Goal: Information Seeking & Learning: Learn about a topic

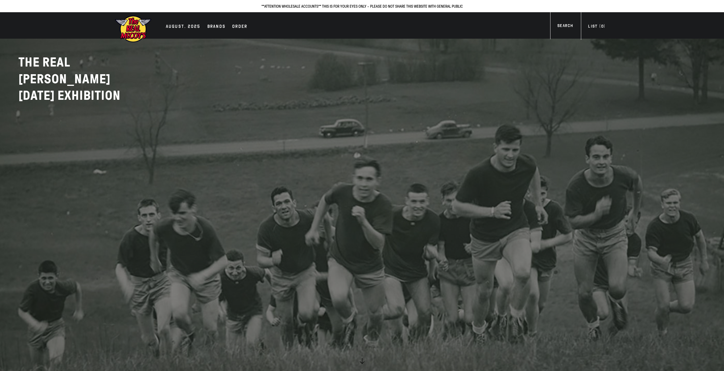
click at [135, 32] on img at bounding box center [133, 29] width 37 height 28
click at [169, 29] on div "AUGUST. 2025" at bounding box center [183, 27] width 35 height 8
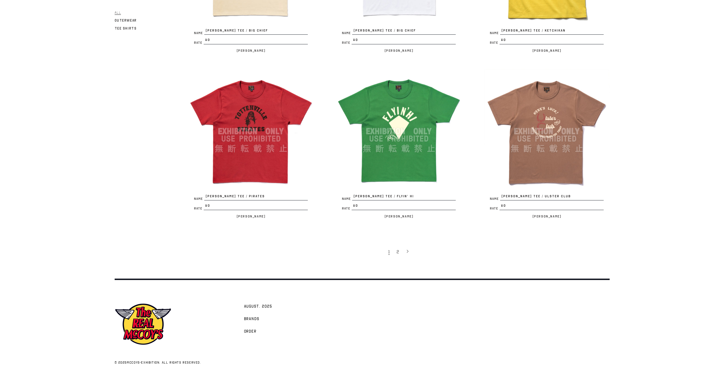
scroll to position [1178, 0]
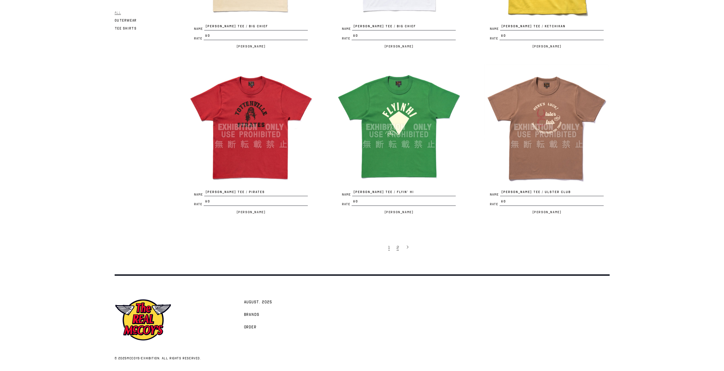
click at [399, 252] on link "2" at bounding box center [398, 248] width 9 height 12
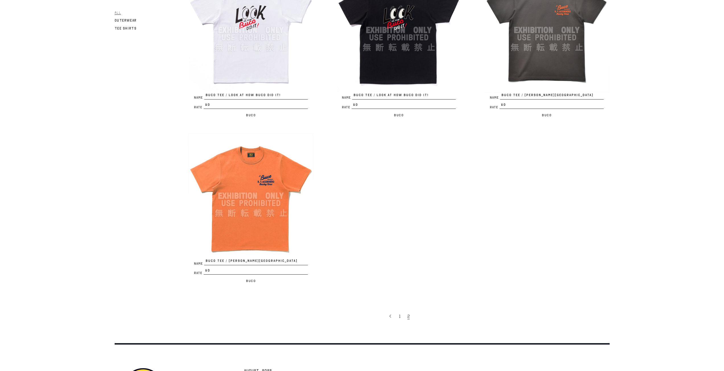
scroll to position [626, 0]
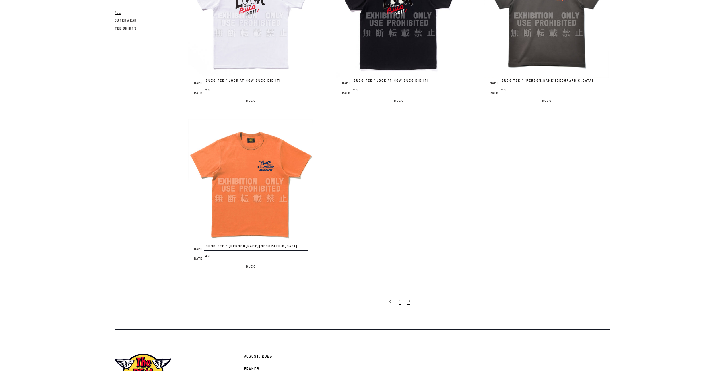
click at [401, 304] on link "1" at bounding box center [400, 302] width 8 height 12
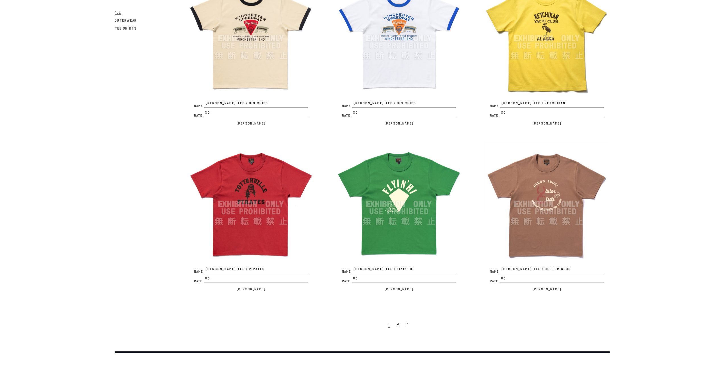
scroll to position [1138, 0]
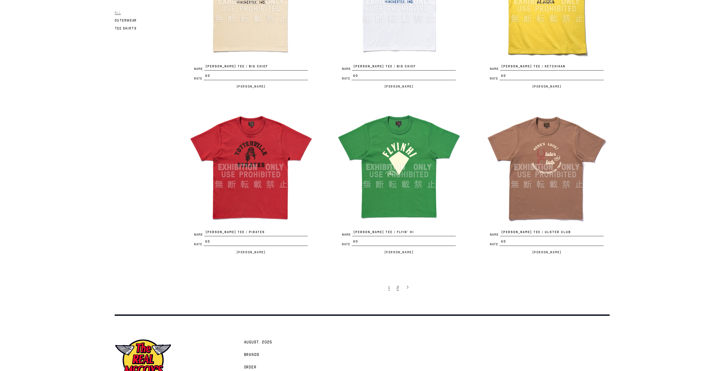
click at [395, 286] on link "2" at bounding box center [398, 288] width 9 height 12
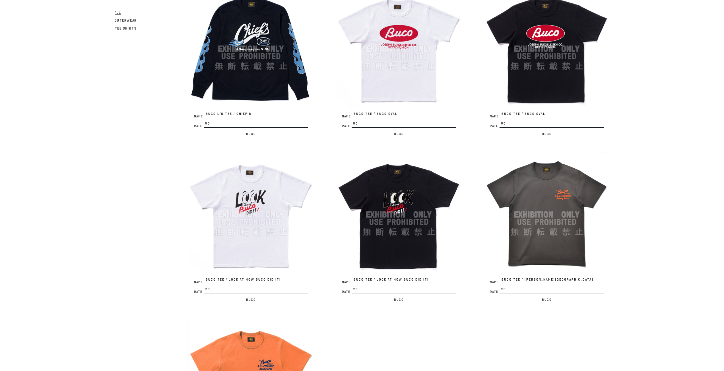
scroll to position [455, 0]
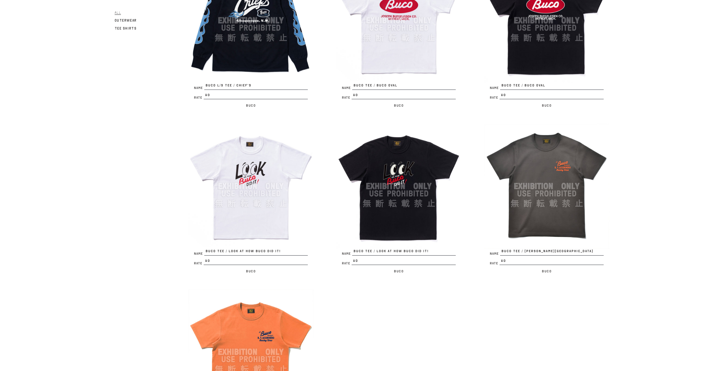
click at [535, 190] on img at bounding box center [546, 186] width 125 height 125
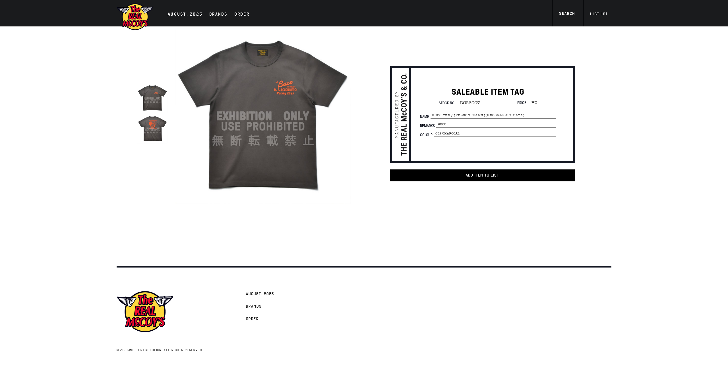
click at [155, 136] on img at bounding box center [152, 128] width 30 height 30
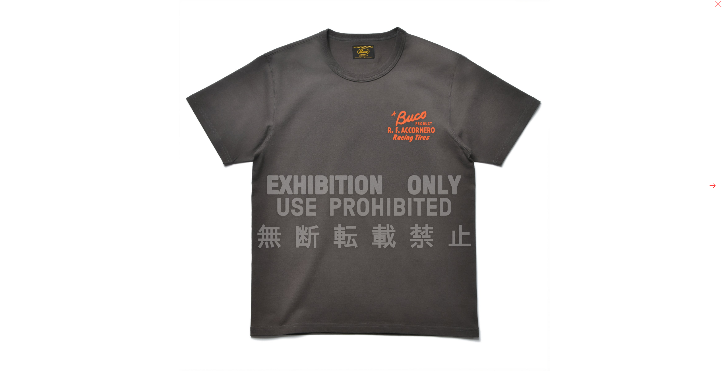
click at [710, 184] on button at bounding box center [713, 186] width 8 height 8
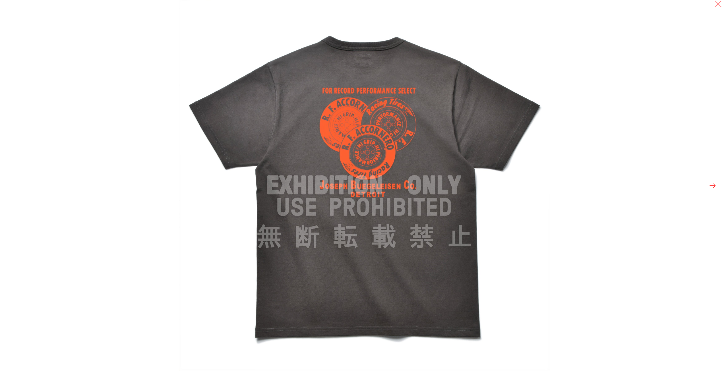
click at [710, 184] on button at bounding box center [713, 186] width 8 height 8
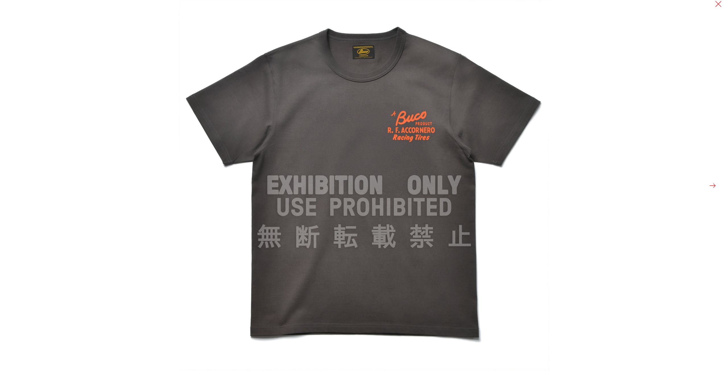
click at [710, 184] on button at bounding box center [713, 186] width 8 height 8
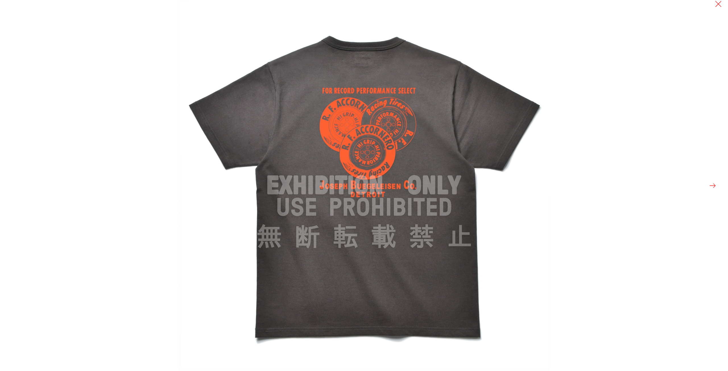
click at [695, 110] on div at bounding box center [543, 185] width 728 height 371
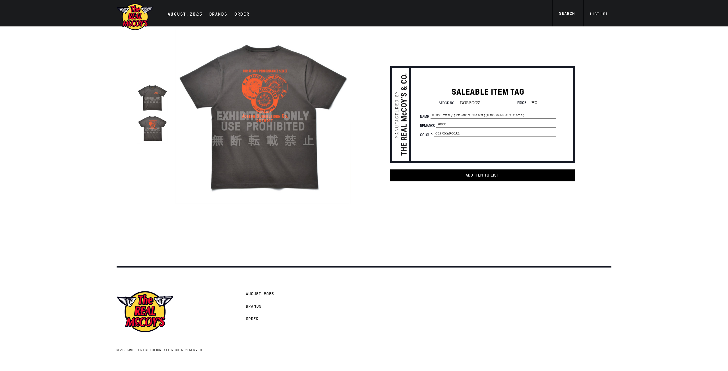
click at [245, 75] on img at bounding box center [263, 116] width 177 height 177
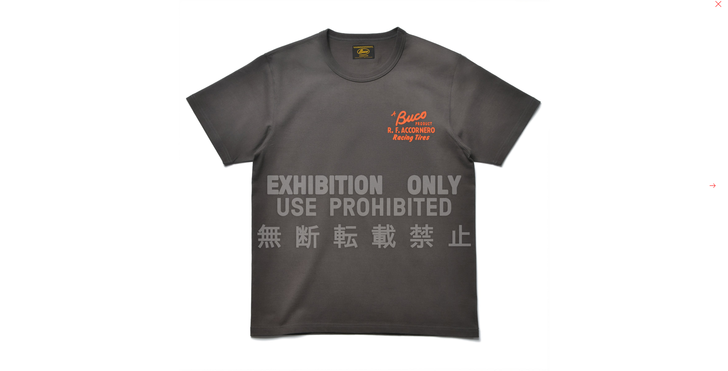
click at [709, 185] on button at bounding box center [713, 186] width 8 height 8
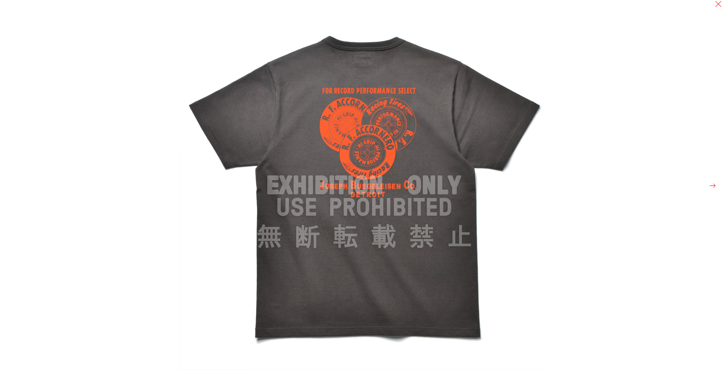
click at [358, 110] on img at bounding box center [364, 185] width 371 height 371
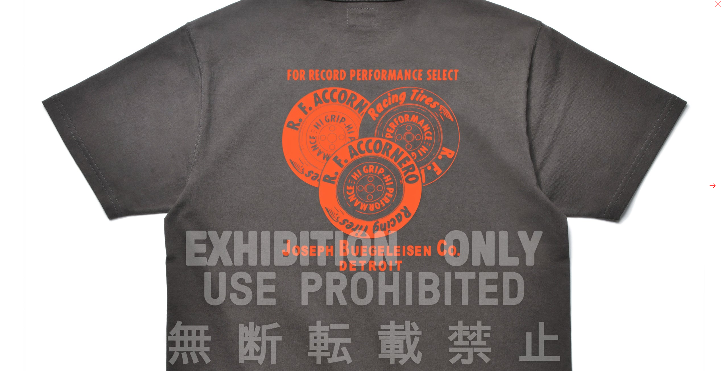
click at [257, 61] on img at bounding box center [364, 249] width 683 height 683
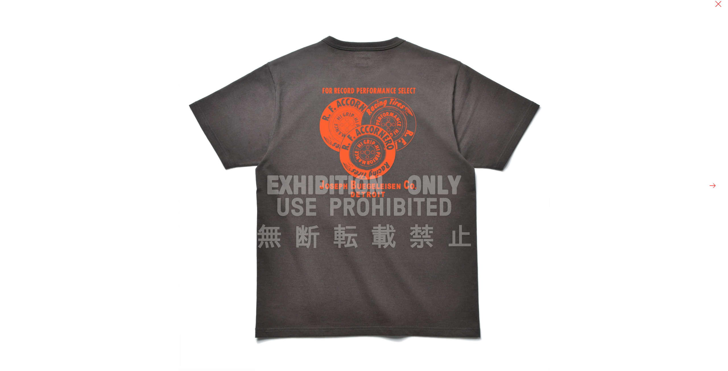
click at [668, 39] on div at bounding box center [543, 185] width 728 height 371
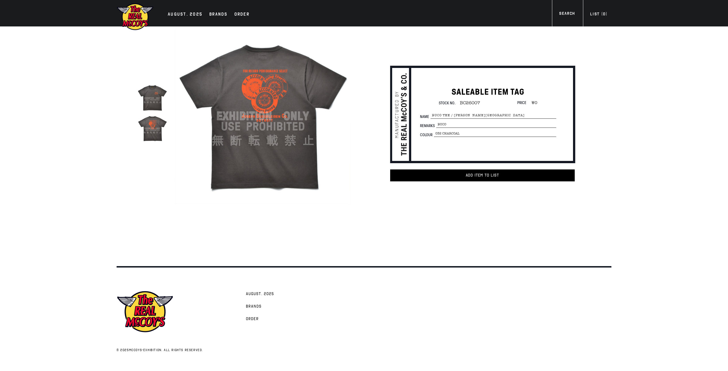
click at [135, 16] on img at bounding box center [135, 17] width 37 height 28
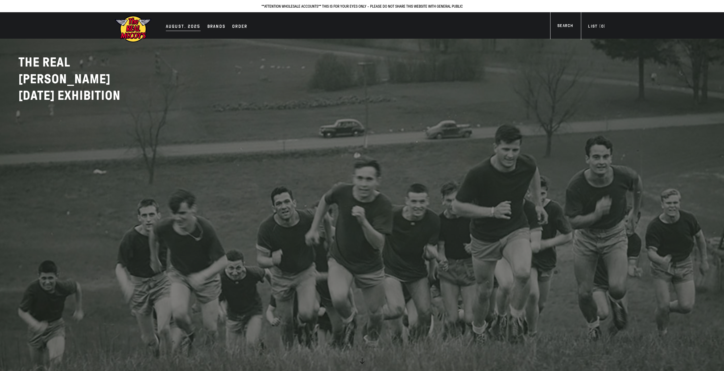
click at [187, 24] on div "AUGUST. 2025" at bounding box center [183, 27] width 35 height 8
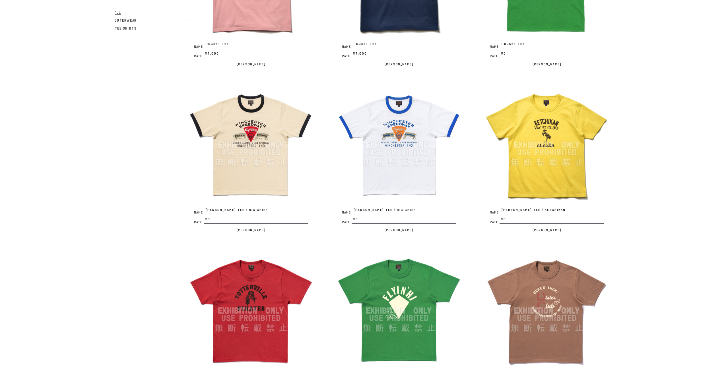
scroll to position [996, 0]
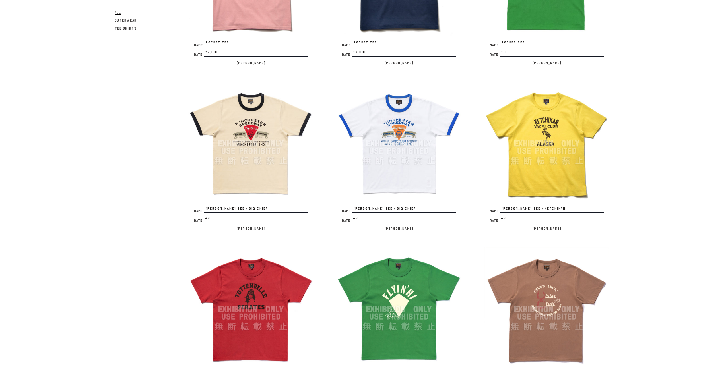
click at [260, 137] on img at bounding box center [250, 143] width 125 height 125
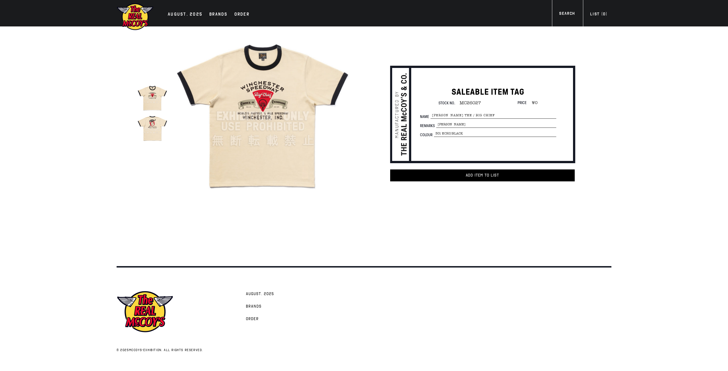
click at [158, 132] on img at bounding box center [152, 128] width 30 height 30
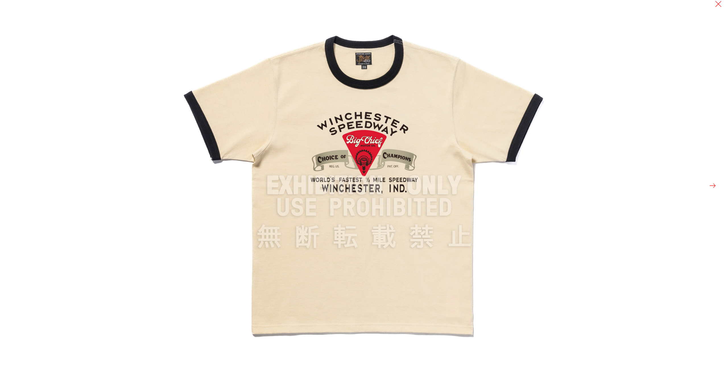
click at [715, 187] on button at bounding box center [713, 186] width 8 height 8
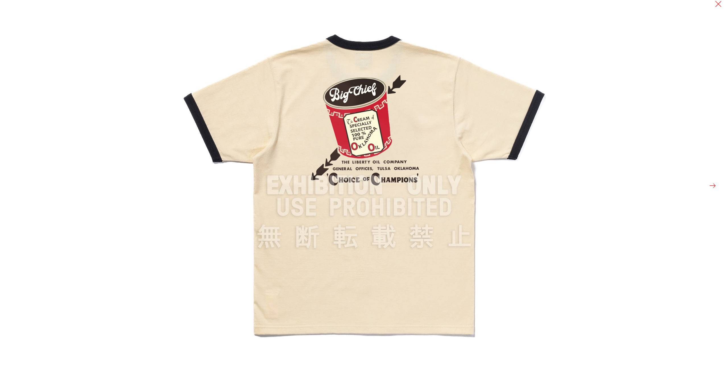
click at [715, 187] on button at bounding box center [713, 186] width 8 height 8
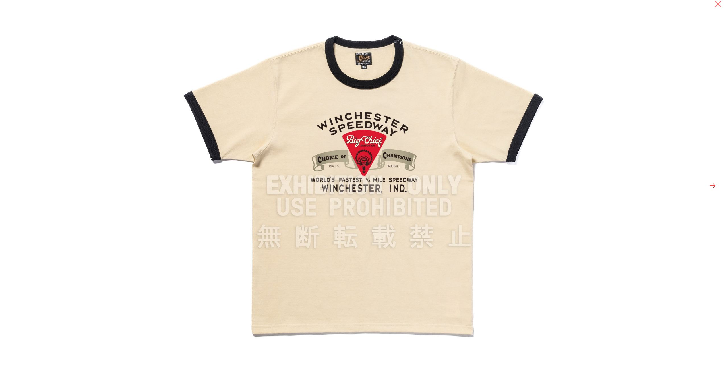
click at [711, 185] on button at bounding box center [713, 186] width 8 height 8
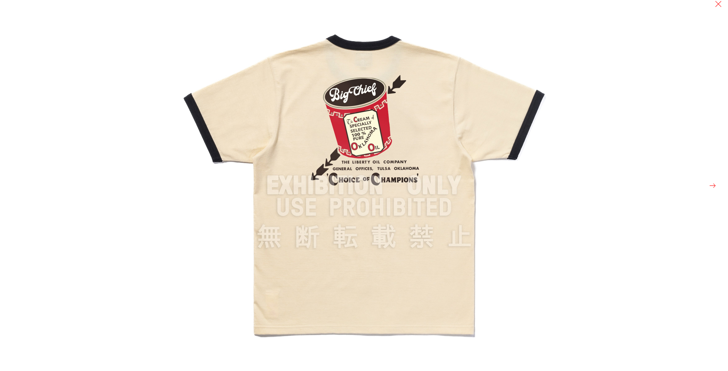
click at [691, 112] on div at bounding box center [543, 185] width 728 height 371
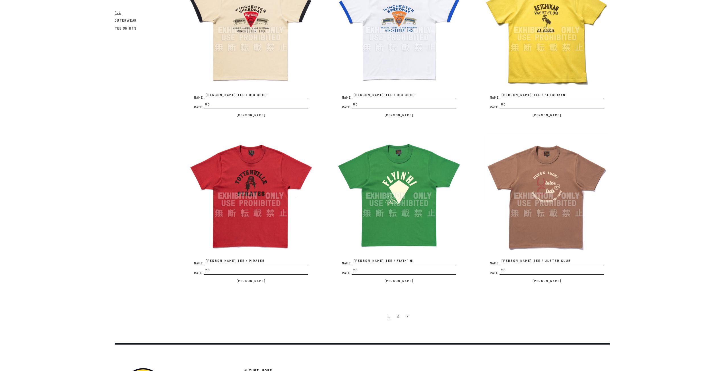
scroll to position [1109, 0]
click at [396, 315] on link "2" at bounding box center [398, 316] width 9 height 12
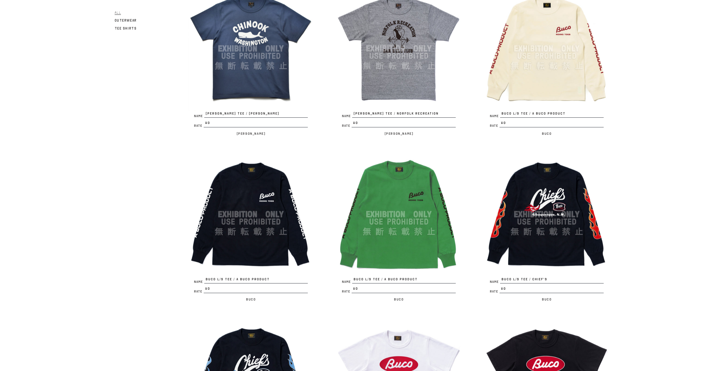
scroll to position [85, 0]
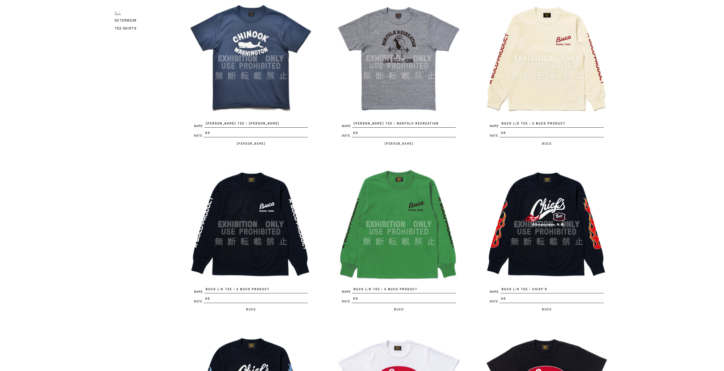
click at [397, 203] on img at bounding box center [398, 224] width 125 height 125
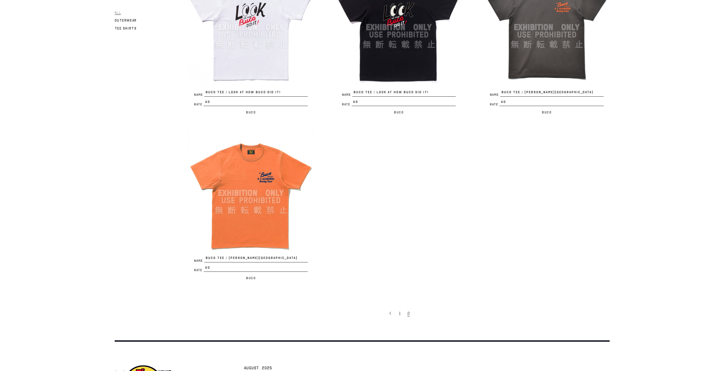
scroll to position [626, 0]
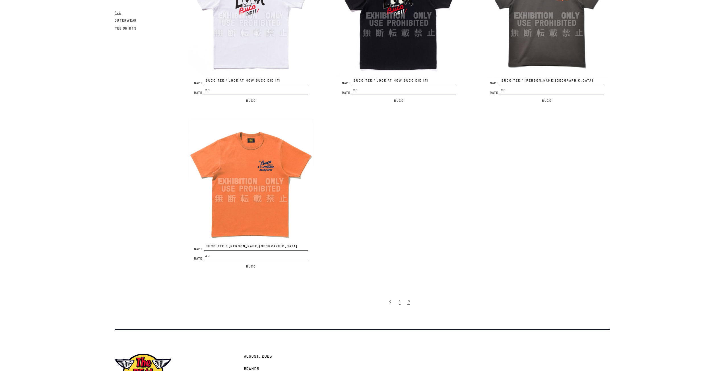
click at [399, 300] on link "1" at bounding box center [400, 302] width 8 height 12
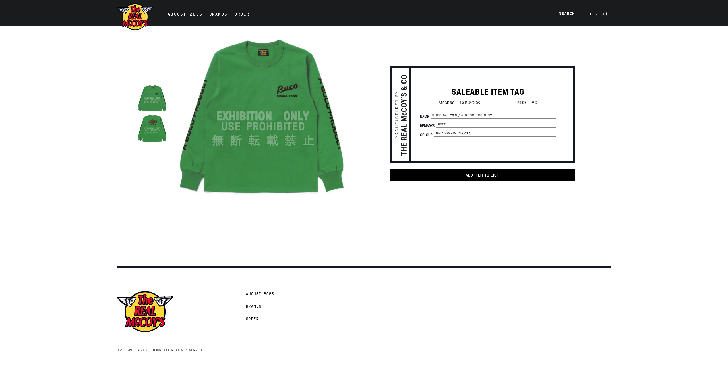
click at [155, 120] on img at bounding box center [152, 128] width 30 height 30
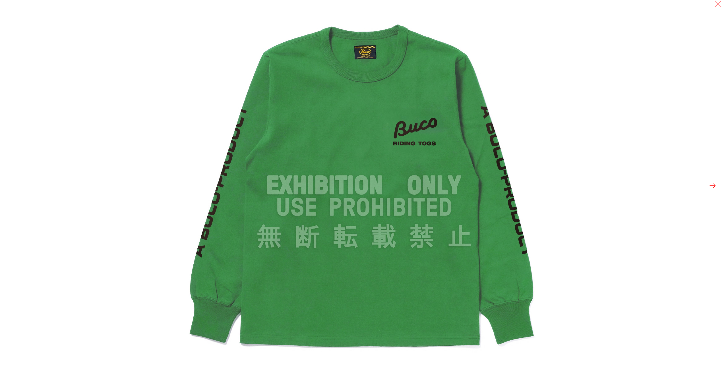
click at [714, 183] on button at bounding box center [713, 186] width 8 height 8
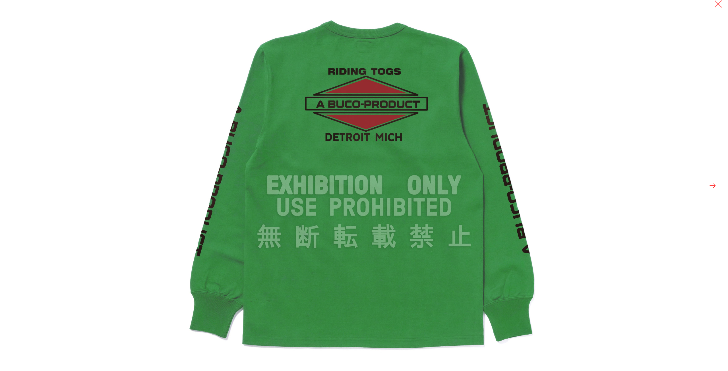
click at [718, 5] on button at bounding box center [719, 4] width 8 height 8
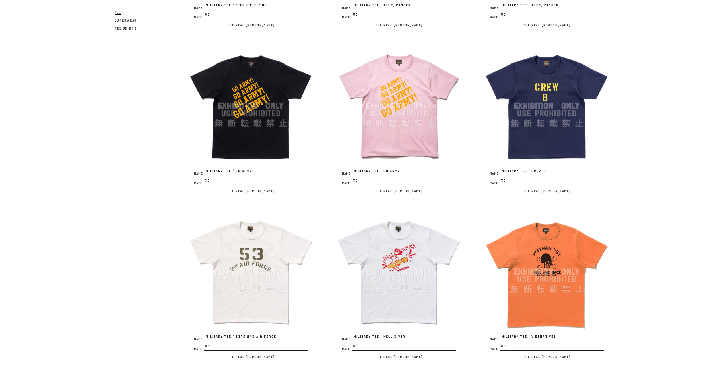
scroll to position [370, 0]
click at [241, 105] on img at bounding box center [250, 105] width 125 height 125
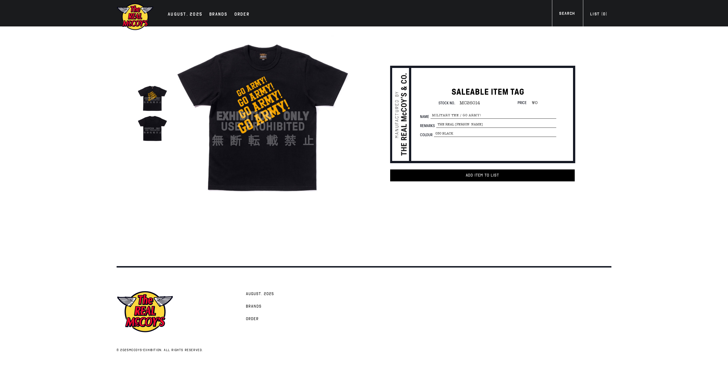
click at [253, 111] on img at bounding box center [263, 116] width 177 height 177
